Goal: Entertainment & Leisure: Browse casually

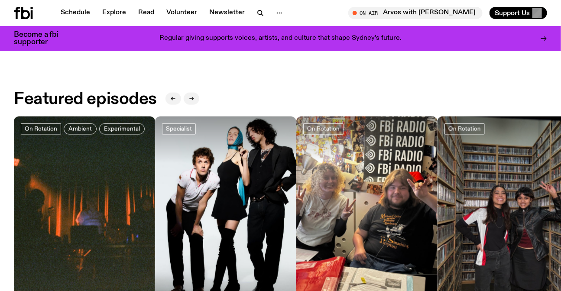
scroll to position [387, 0]
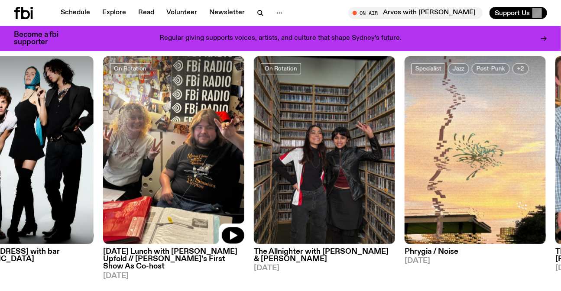
drag, startPoint x: 222, startPoint y: 169, endPoint x: 198, endPoint y: 156, distance: 26.9
click at [136, 160] on img at bounding box center [173, 150] width 141 height 188
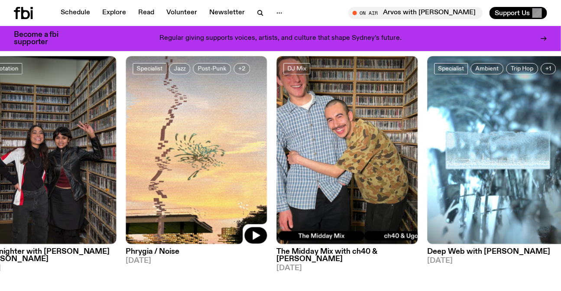
drag, startPoint x: 282, startPoint y: 162, endPoint x: 199, endPoint y: 156, distance: 82.9
click at [220, 160] on img at bounding box center [196, 150] width 141 height 188
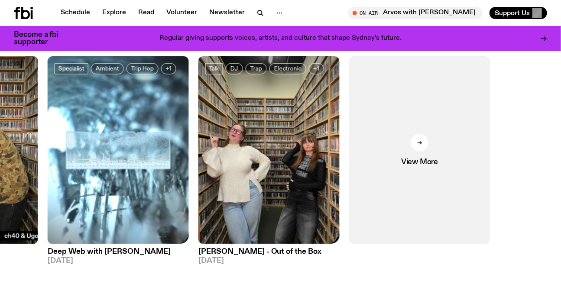
drag, startPoint x: 480, startPoint y: 153, endPoint x: 120, endPoint y: 160, distance: 359.7
click at [122, 160] on div "On Rotation Ambient Experimental The Live Feed / Worlds Only 01.08.25 Specialis…" at bounding box center [280, 168] width 533 height 224
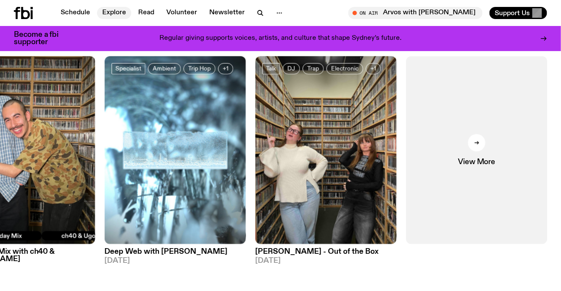
click at [116, 7] on link "Explore" at bounding box center [114, 13] width 34 height 12
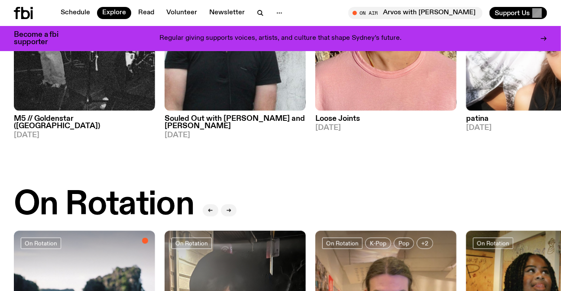
scroll to position [393, 0]
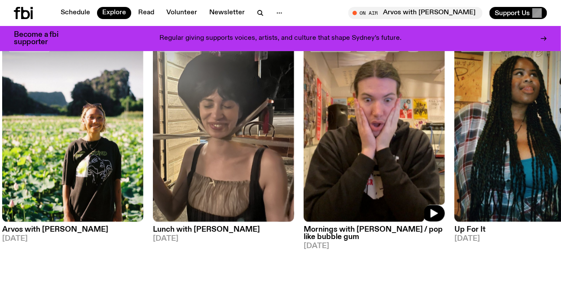
drag, startPoint x: 451, startPoint y: 138, endPoint x: 127, endPoint y: 143, distance: 325.0
click at [202, 143] on div "On Rotation Arvos with Bri Kennedy 25.08.25 On Rotation Lunch with Batoul Hodro…" at bounding box center [280, 146] width 533 height 224
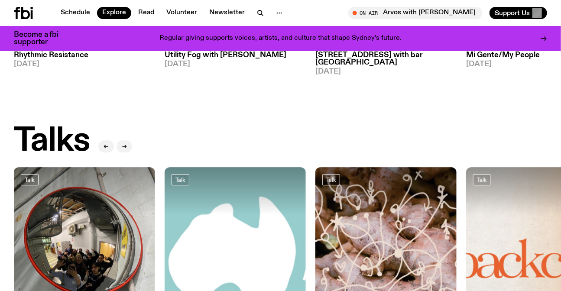
scroll to position [963, 0]
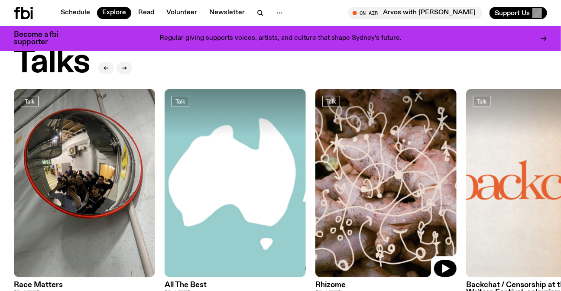
drag, startPoint x: 336, startPoint y: 186, endPoint x: 160, endPoint y: 175, distance: 176.2
click at [206, 186] on div "Talk Race Matters 24.08.25 Talk All The Best 24.08.25 Talk Rhizome 23.08.25 Tal…" at bounding box center [280, 208] width 533 height 239
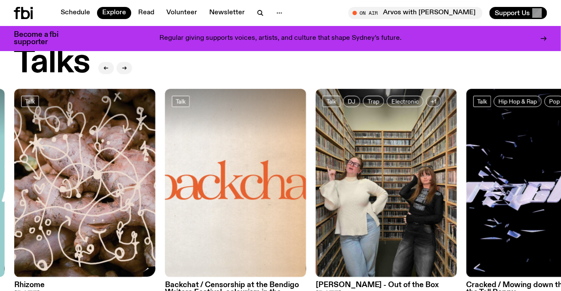
drag, startPoint x: 373, startPoint y: 188, endPoint x: 112, endPoint y: 183, distance: 261.7
click at [188, 187] on div "Talk Race Matters 24.08.25 Talk All The Best 24.08.25 Talk Rhizome 23.08.25 Tal…" at bounding box center [280, 208] width 533 height 239
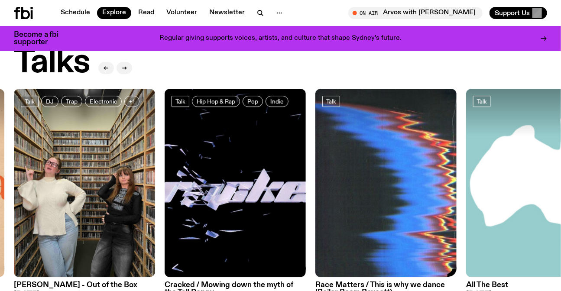
drag, startPoint x: 459, startPoint y: 167, endPoint x: 165, endPoint y: 173, distance: 293.8
click at [201, 175] on div "Talk Race Matters 24.08.25 Talk All The Best 24.08.25 Talk Rhizome 23.08.25 Tal…" at bounding box center [280, 208] width 533 height 239
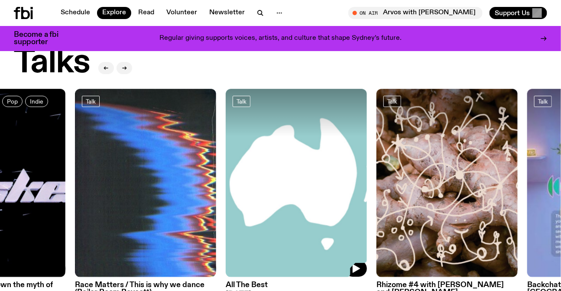
drag, startPoint x: 250, startPoint y: 169, endPoint x: 499, endPoint y: 167, distance: 249.1
click at [367, 167] on img at bounding box center [296, 183] width 141 height 188
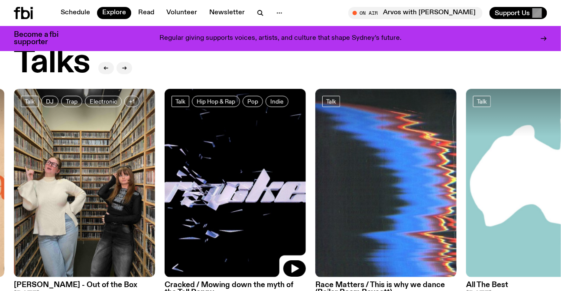
click at [230, 164] on img at bounding box center [235, 183] width 141 height 188
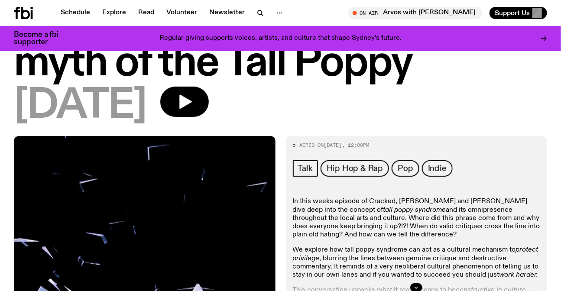
scroll to position [153, 0]
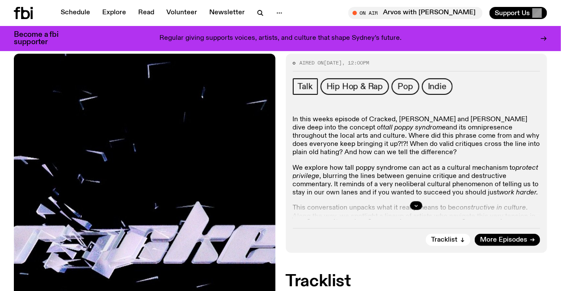
click at [391, 253] on p "In this weeks episode of Cracked, Luke and Alex dive deep into the concept of t…" at bounding box center [417, 261] width 248 height 16
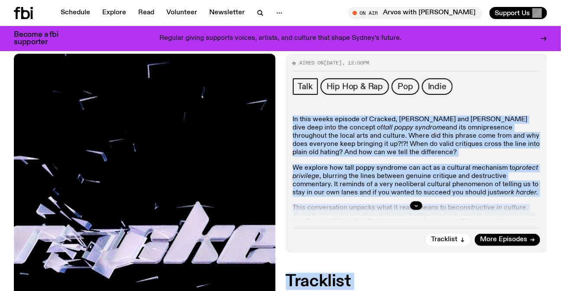
drag, startPoint x: 391, startPoint y: 146, endPoint x: 392, endPoint y: 193, distance: 47.7
click at [392, 193] on div "In this weeks episode of Cracked, Luke and Alex dive deep into the concept of t…" at bounding box center [417, 168] width 248 height 104
click at [392, 193] on div at bounding box center [417, 206] width 248 height 28
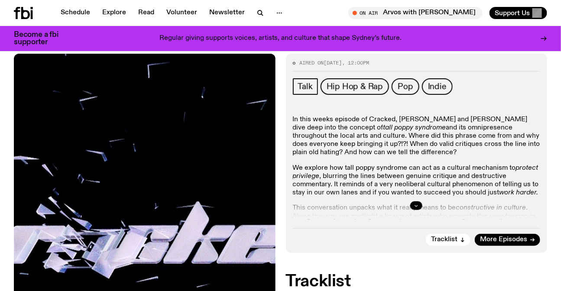
click at [419, 202] on button "button" at bounding box center [416, 205] width 12 height 9
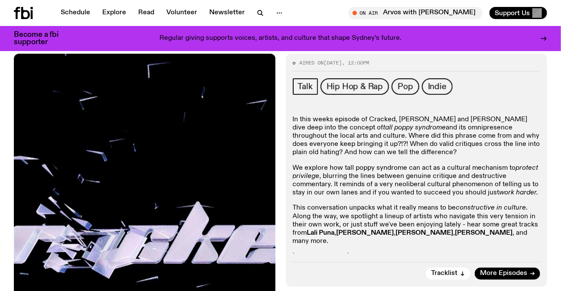
click at [411, 253] on p "In this weeks episode of Cracked, Luke and Alex dive deep into the concept of t…" at bounding box center [417, 261] width 248 height 16
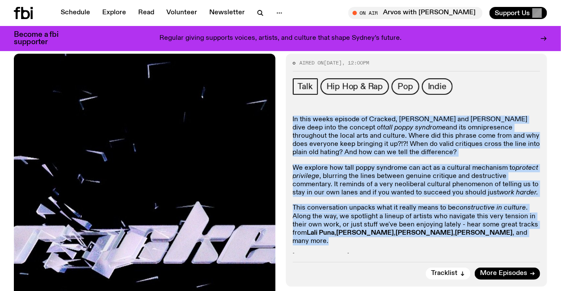
drag, startPoint x: 411, startPoint y: 143, endPoint x: 410, endPoint y: 215, distance: 72.4
click at [410, 215] on div "In this weeks episode of Cracked, Luke and Alex dive deep into the concept of t…" at bounding box center [417, 193] width 248 height 154
click at [410, 215] on p "This conversation unpacks what it really means to be constructive in culture . …" at bounding box center [417, 225] width 248 height 42
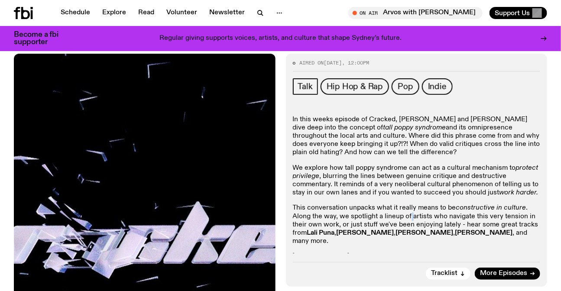
click at [410, 215] on p "This conversation unpacks what it really means to be constructive in culture . …" at bounding box center [417, 225] width 248 height 42
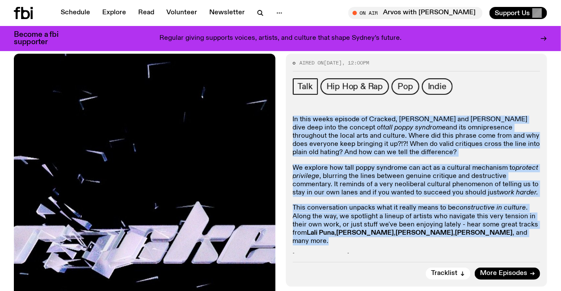
drag, startPoint x: 410, startPoint y: 215, endPoint x: 406, endPoint y: 139, distance: 76.3
click at [406, 139] on div "In this weeks episode of Cracked, Luke and Alex dive deep into the concept of t…" at bounding box center [417, 193] width 248 height 154
click at [406, 253] on p "In this weeks episode of Cracked, Luke and Alex dive deep into the concept of t…" at bounding box center [417, 261] width 248 height 16
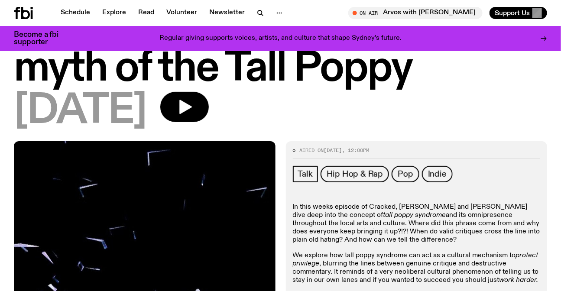
scroll to position [35, 0]
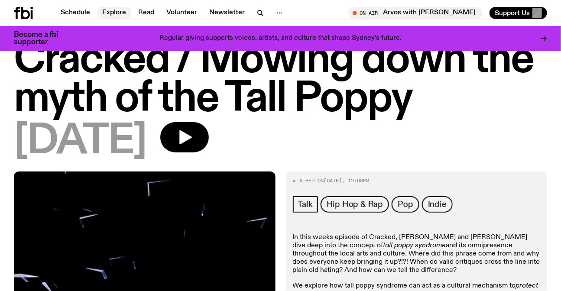
click at [110, 14] on link "Explore" at bounding box center [114, 13] width 34 height 12
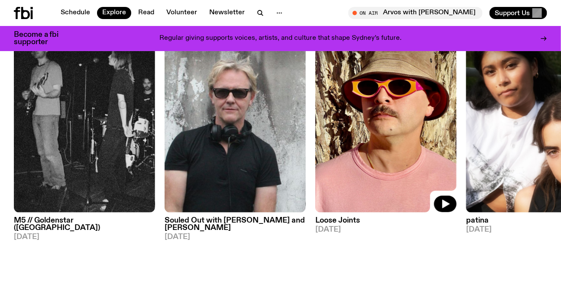
scroll to position [154, 0]
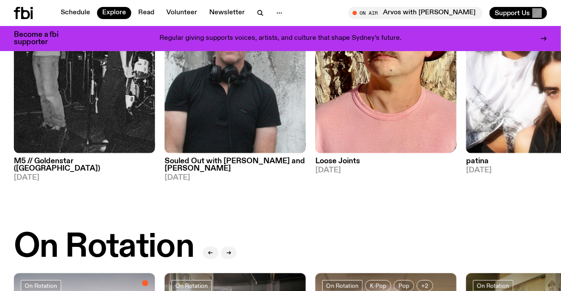
drag, startPoint x: 167, startPoint y: 102, endPoint x: 94, endPoint y: 102, distance: 72.8
click at [315, 102] on img at bounding box center [385, 59] width 141 height 188
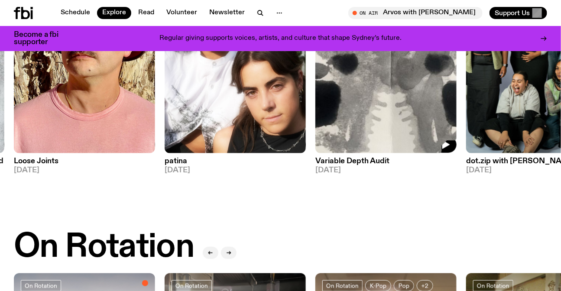
drag, startPoint x: 312, startPoint y: 107, endPoint x: 67, endPoint y: 108, distance: 244.8
click at [315, 108] on img at bounding box center [385, 59] width 141 height 188
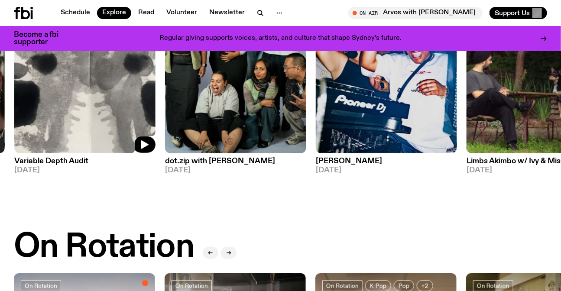
click at [236, 108] on div "DJ Mix M5 // Goldenstar (CA) 24.08.25 DJ Mix Souled Out with Izzy Page and Jona…" at bounding box center [280, 73] width 533 height 217
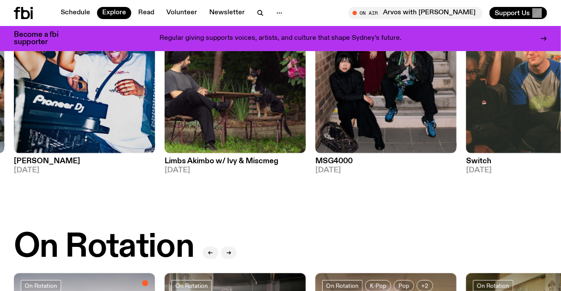
drag, startPoint x: 450, startPoint y: 104, endPoint x: 115, endPoint y: 104, distance: 334.9
click at [180, 104] on div "DJ Mix M5 // Goldenstar (CA) 24.08.25 DJ Mix Souled Out with Izzy Page and Jona…" at bounding box center [280, 73] width 533 height 217
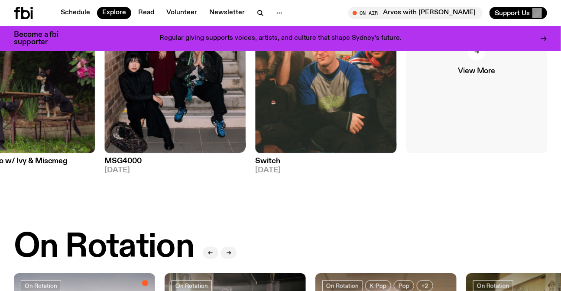
click at [514, 102] on link "View More" at bounding box center [476, 59] width 141 height 188
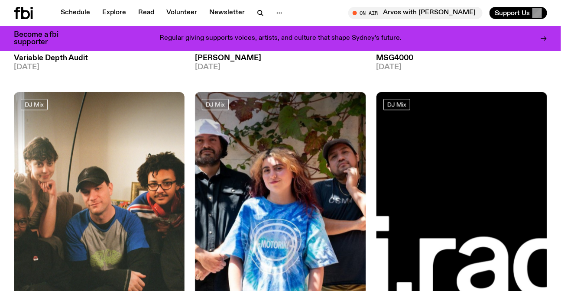
scroll to position [2120, 0]
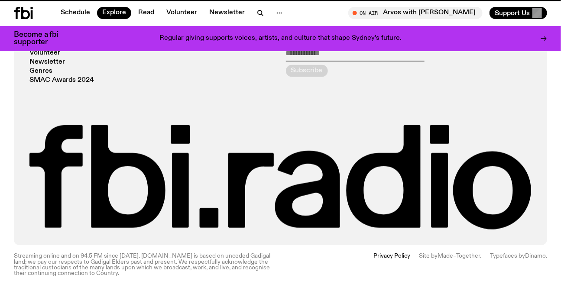
scroll to position [396, 0]
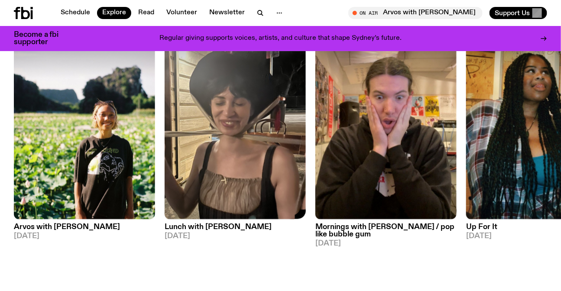
drag, startPoint x: 479, startPoint y: 173, endPoint x: 148, endPoint y: 159, distance: 330.9
click at [466, 167] on img at bounding box center [536, 125] width 141 height 188
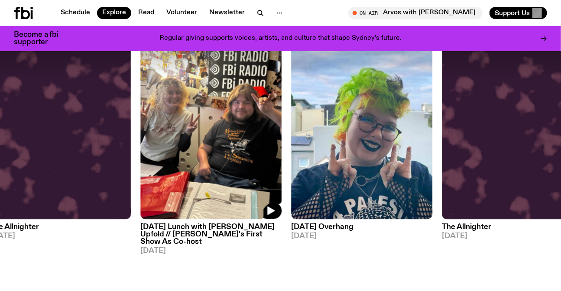
drag, startPoint x: 264, startPoint y: 158, endPoint x: 149, endPoint y: 152, distance: 115.8
click at [166, 153] on img at bounding box center [210, 125] width 141 height 188
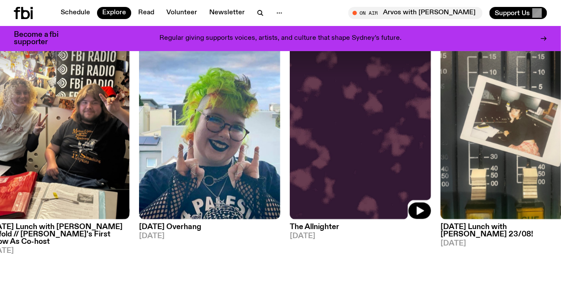
drag, startPoint x: 410, startPoint y: 160, endPoint x: 251, endPoint y: 156, distance: 159.1
click at [290, 159] on img at bounding box center [360, 125] width 141 height 188
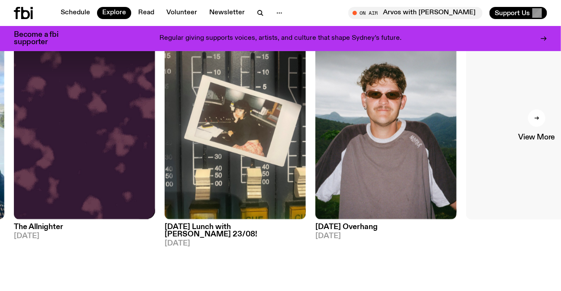
click at [502, 156] on link "View More" at bounding box center [536, 125] width 141 height 188
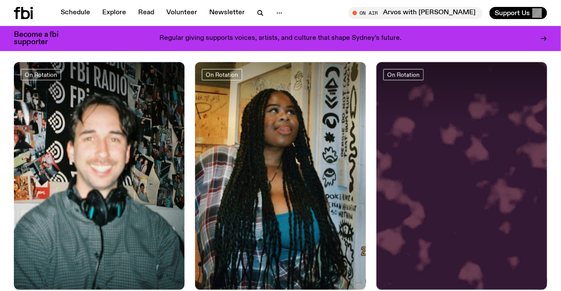
scroll to position [2127, 0]
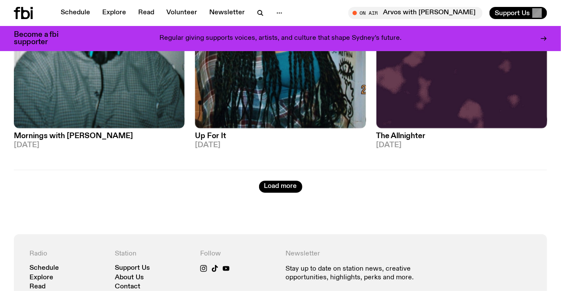
click at [282, 172] on div "Load more" at bounding box center [280, 181] width 533 height 23
click at [282, 182] on button "Load more" at bounding box center [280, 187] width 43 height 12
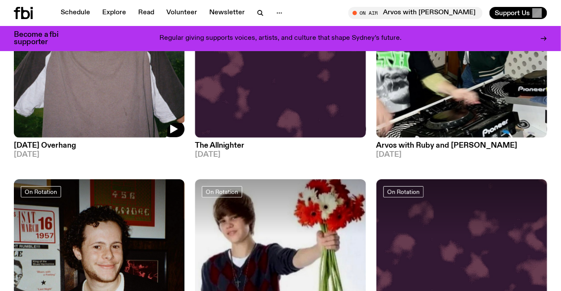
scroll to position [4017, 0]
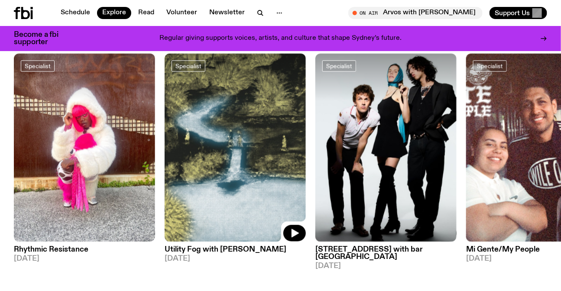
scroll to position [829, 0]
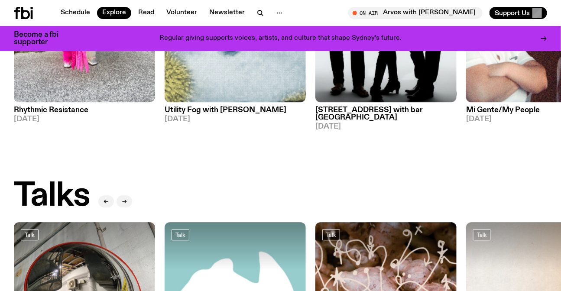
drag, startPoint x: 457, startPoint y: 109, endPoint x: 160, endPoint y: 105, distance: 297.3
click at [168, 105] on div "Specialist Rhythmic Resistance 25.08.25 Specialist Utility Fog with Peter Hollo…" at bounding box center [280, 22] width 533 height 217
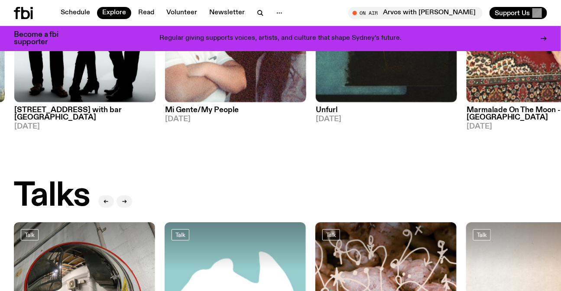
click at [316, 116] on span "[DATE]" at bounding box center [386, 119] width 141 height 7
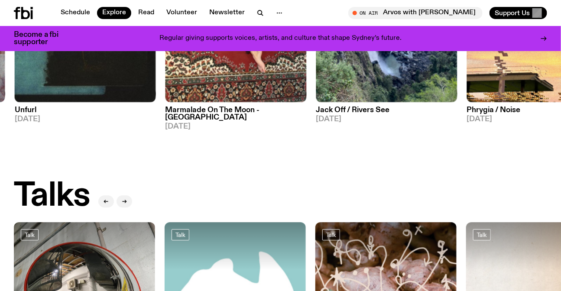
drag, startPoint x: 170, startPoint y: 115, endPoint x: 13, endPoint y: 114, distance: 157.3
click at [316, 116] on span "[DATE]" at bounding box center [386, 119] width 141 height 7
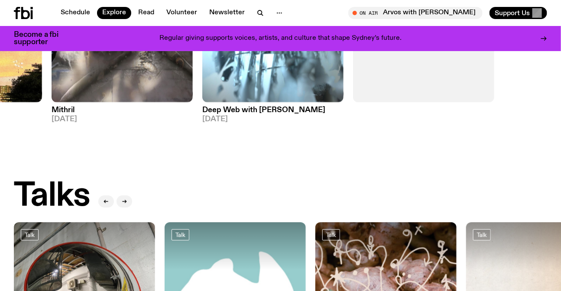
drag, startPoint x: 481, startPoint y: 108, endPoint x: 30, endPoint y: 105, distance: 450.6
click at [121, 106] on div "Specialist Rhythmic Resistance 25.08.25 Specialist Utility Fog with Peter Hollo…" at bounding box center [280, 22] width 533 height 217
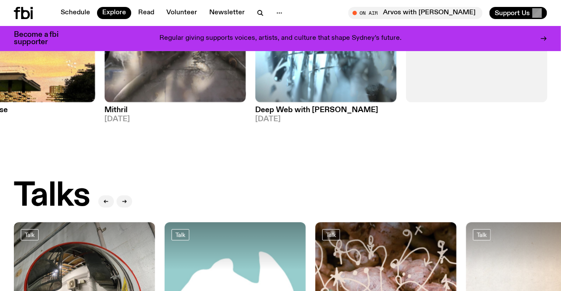
click at [486, 101] on div "View More" at bounding box center [476, 22] width 141 height 217
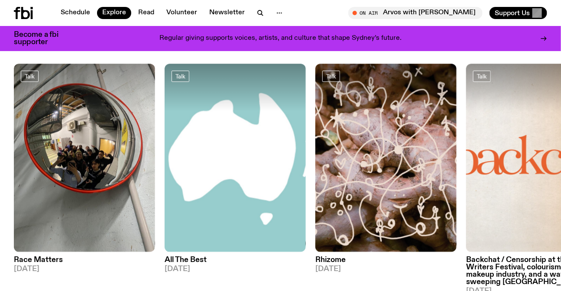
scroll to position [987, 0]
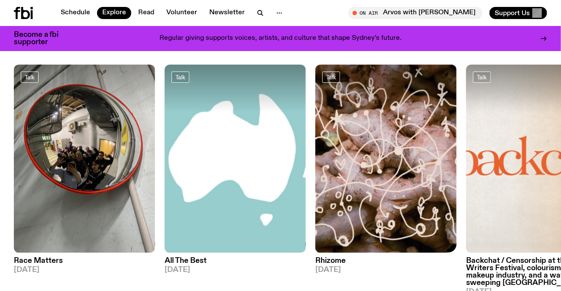
drag, startPoint x: 459, startPoint y: 162, endPoint x: 89, endPoint y: 164, distance: 370.0
click at [133, 164] on div "Talk Race Matters 24.08.25 Talk All The Best 24.08.25 Talk Rhizome 23.08.25 Tal…" at bounding box center [280, 184] width 533 height 239
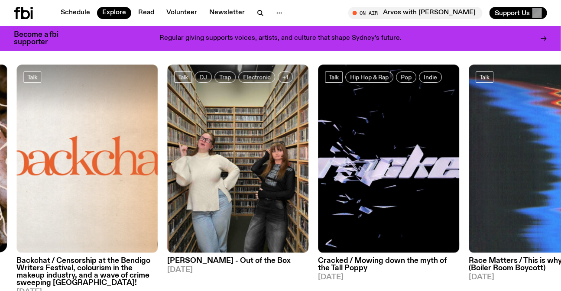
drag, startPoint x: 537, startPoint y: 160, endPoint x: 102, endPoint y: 153, distance: 435.1
click at [469, 156] on img at bounding box center [539, 159] width 141 height 188
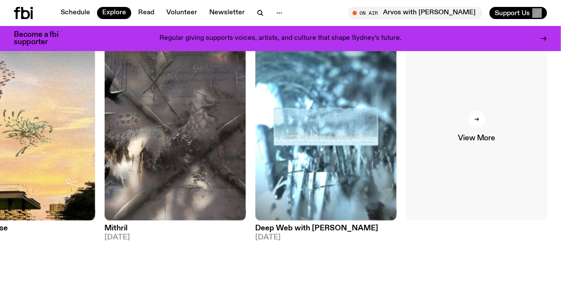
click at [523, 124] on link "View More" at bounding box center [476, 126] width 141 height 188
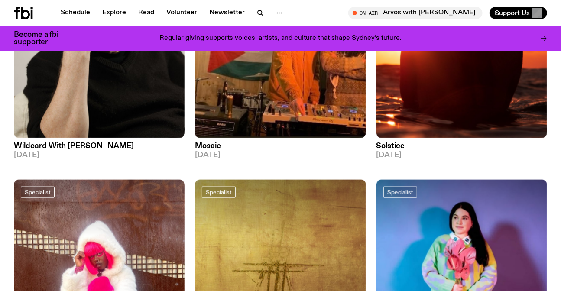
scroll to position [1807, 0]
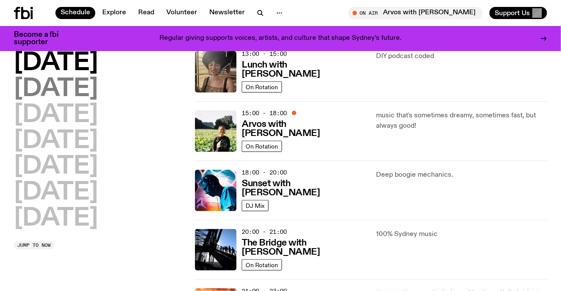
click at [70, 81] on h2 "[DATE]" at bounding box center [56, 89] width 84 height 24
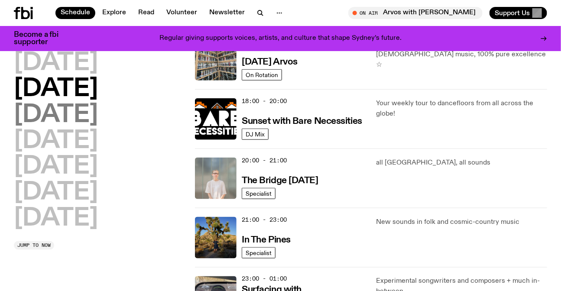
click at [98, 122] on h2 "[DATE]" at bounding box center [56, 115] width 84 height 24
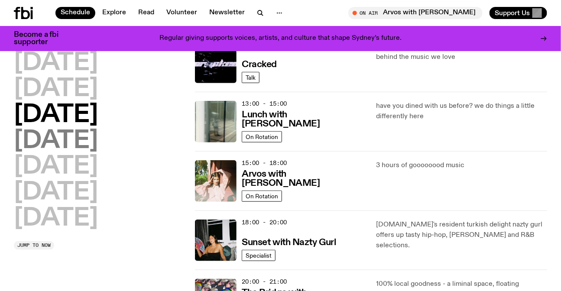
click at [98, 136] on h2 "[DATE]" at bounding box center [56, 141] width 84 height 24
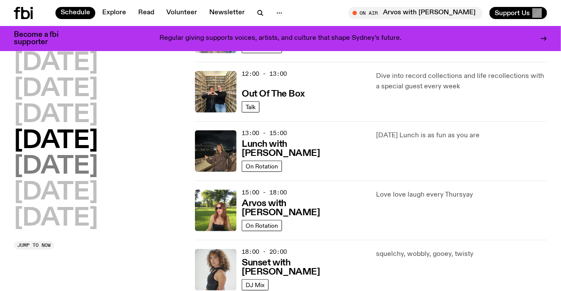
scroll to position [260, 0]
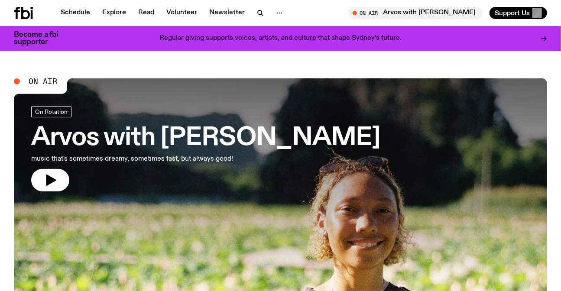
scroll to position [270, 0]
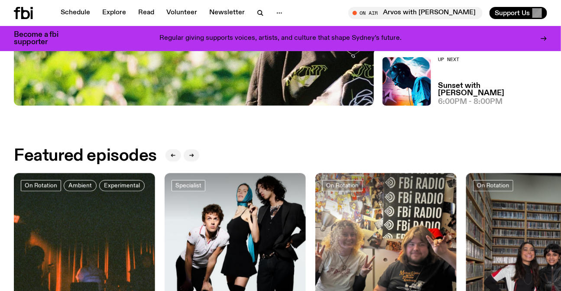
click at [384, 35] on p "Regular giving supports voices, artists, and culture that shape Sydney’s future." at bounding box center [280, 39] width 242 height 8
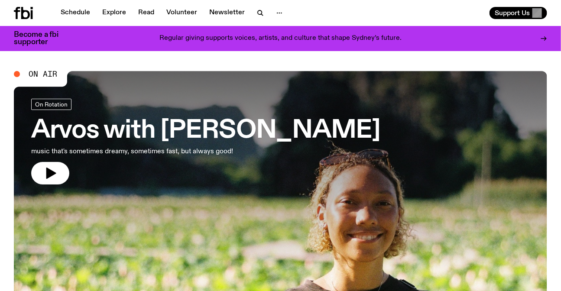
scroll to position [0, 0]
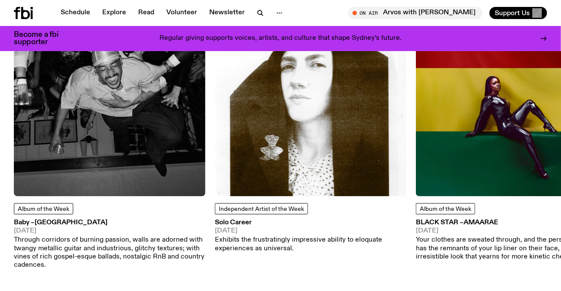
scroll to position [1135, 0]
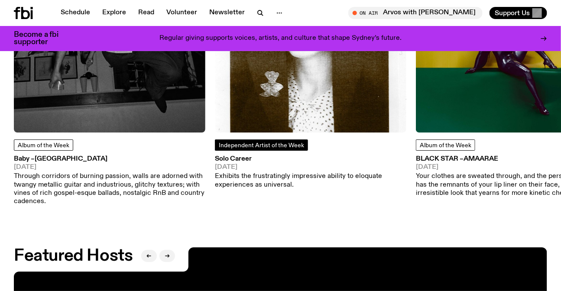
click at [263, 141] on link "Independent Artist of the Week" at bounding box center [261, 145] width 93 height 11
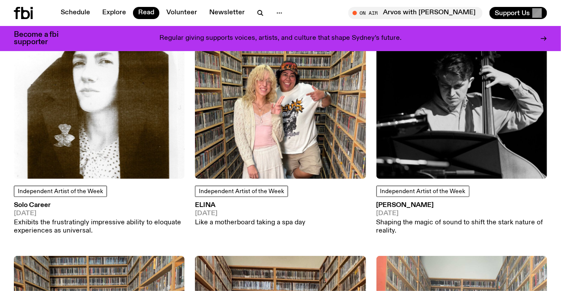
click at [99, 107] on img at bounding box center [99, 93] width 171 height 171
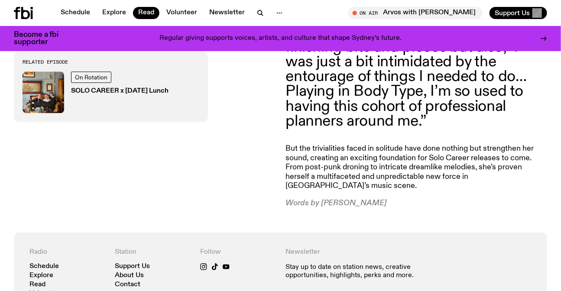
scroll to position [745, 0]
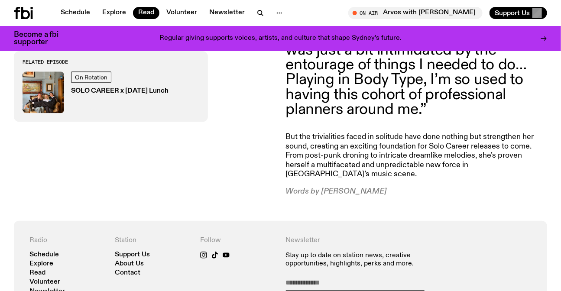
click at [95, 87] on div "On Rotation SOLO CAREER x Tuesday Lunch" at bounding box center [119, 93] width 97 height 42
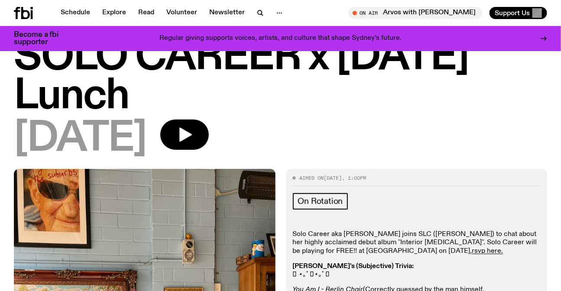
scroll to position [155, 0]
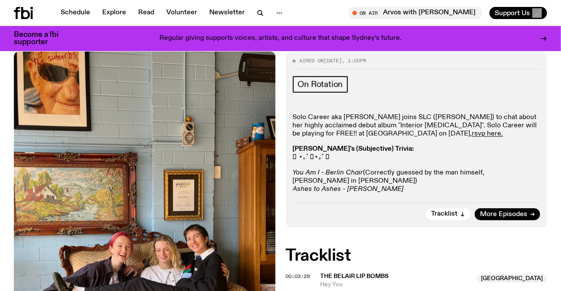
click at [494, 203] on div "Tracklist More Episodes" at bounding box center [417, 212] width 248 height 18
click at [490, 210] on link "More Episodes" at bounding box center [507, 214] width 65 height 12
